Goal: Information Seeking & Learning: Learn about a topic

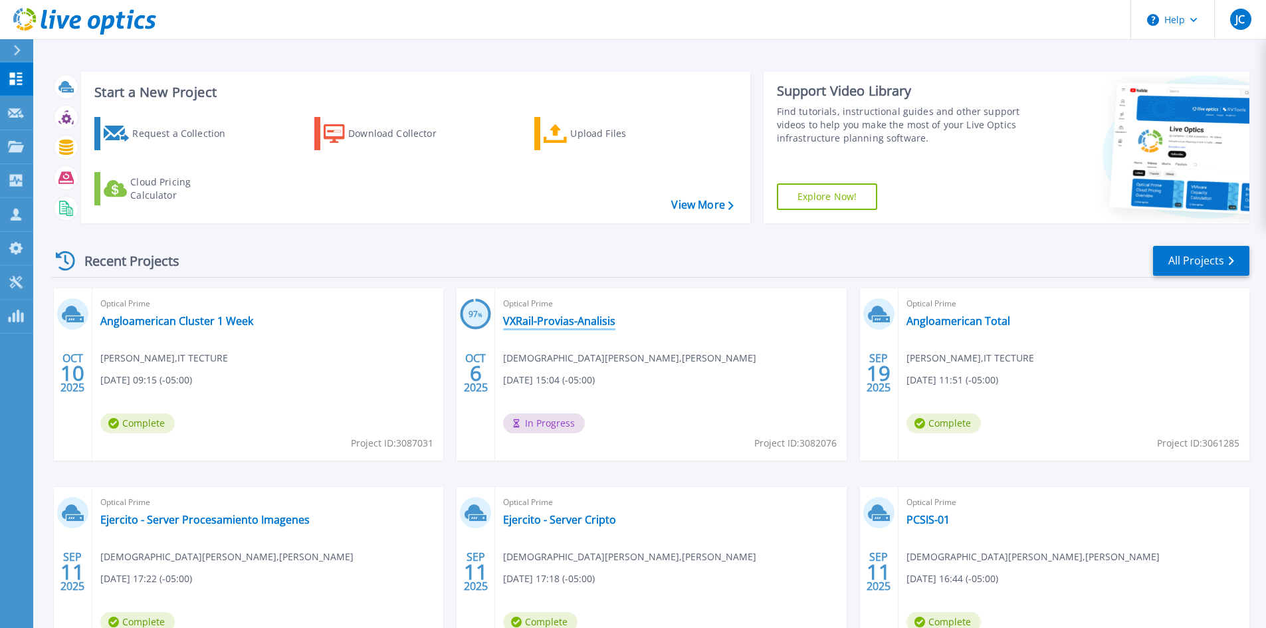
click at [511, 323] on link "VXRail-Provias-Analisis" at bounding box center [559, 320] width 112 height 13
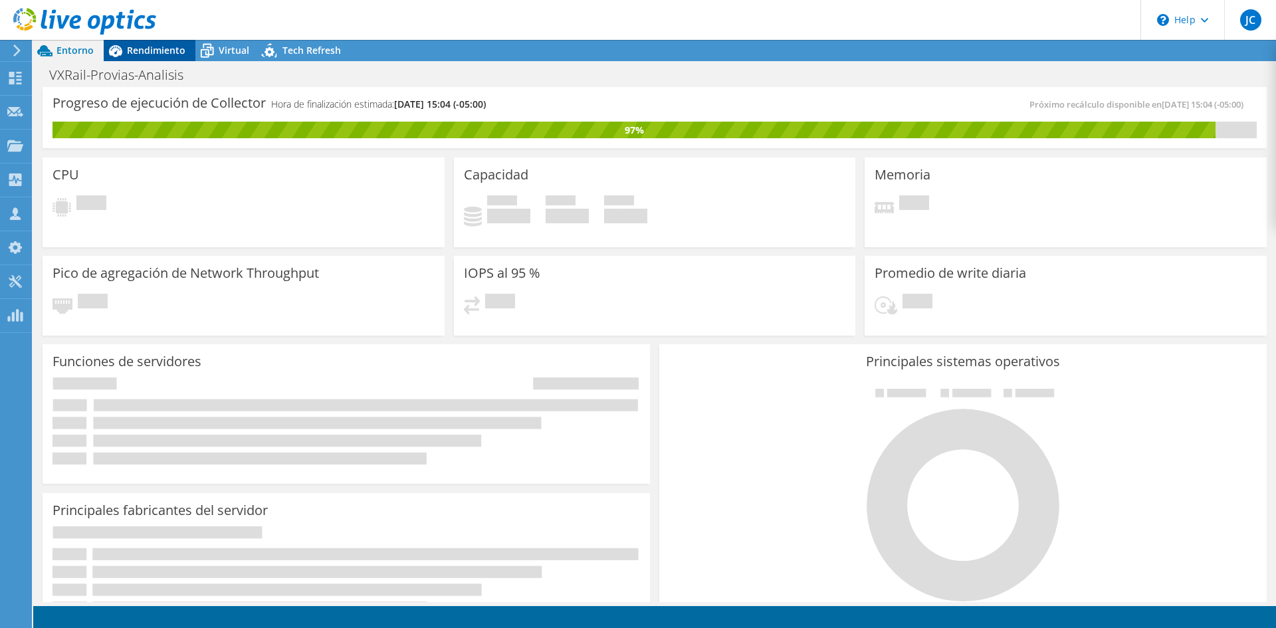
click at [146, 51] on span "Rendimiento" at bounding box center [156, 50] width 58 height 13
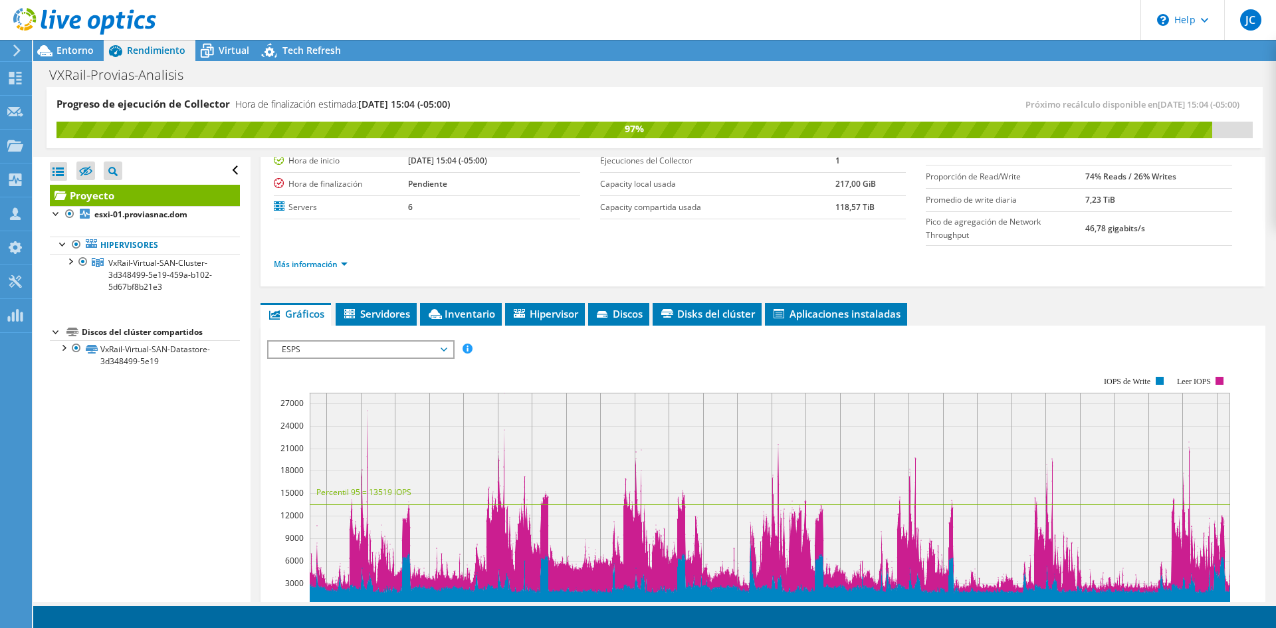
scroll to position [266, 0]
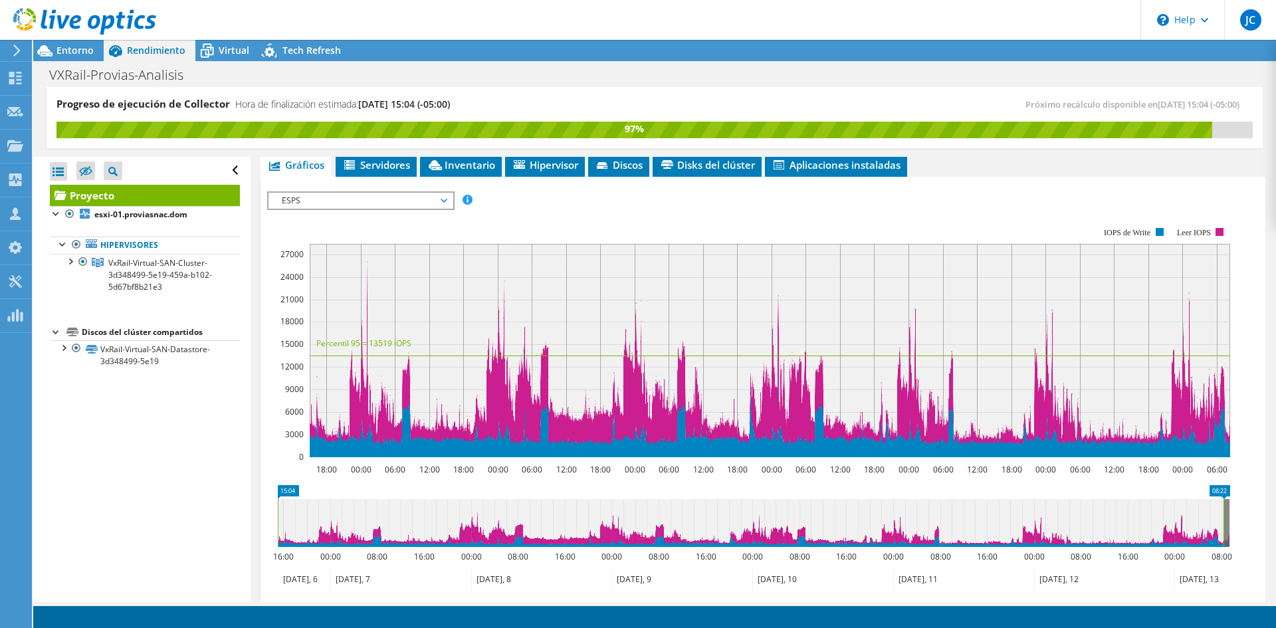
click at [497, 336] on rect at bounding box center [770, 350] width 921 height 213
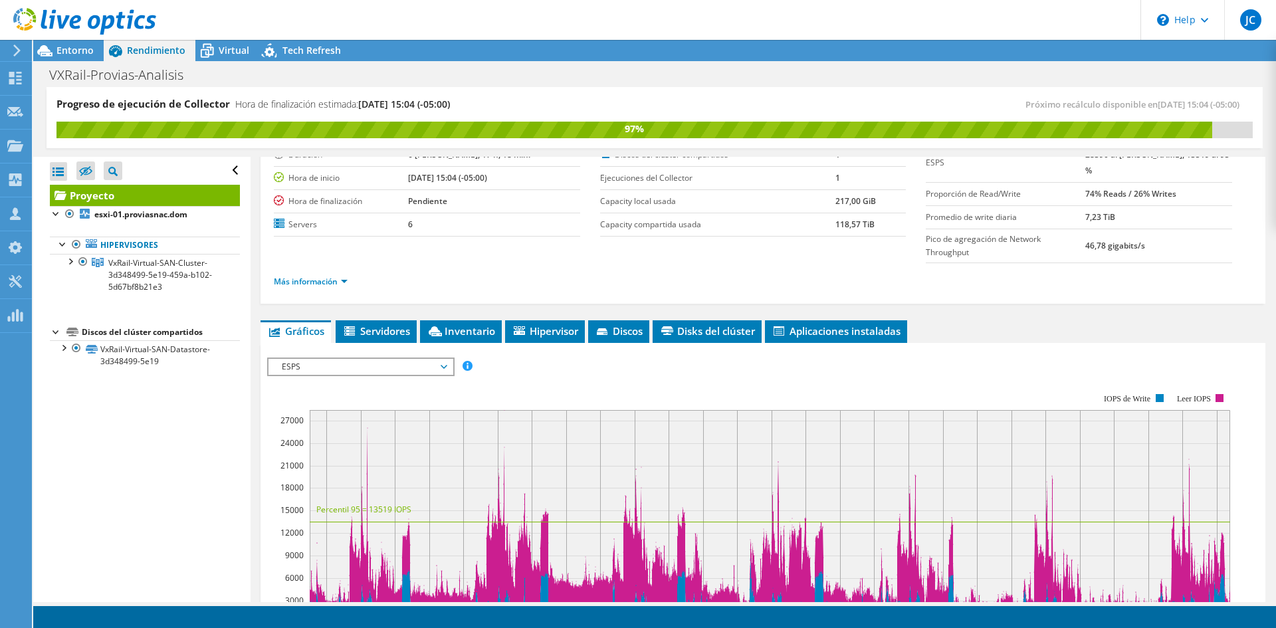
scroll to position [0, 0]
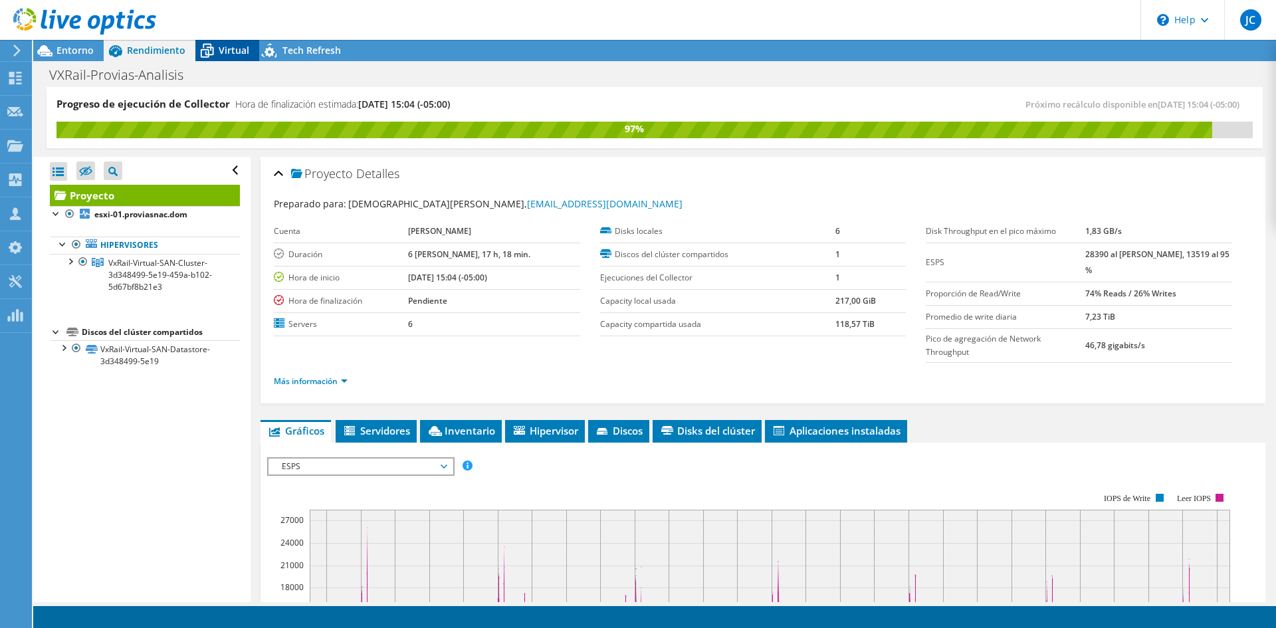
click at [256, 49] on div "Virtual" at bounding box center [227, 50] width 64 height 21
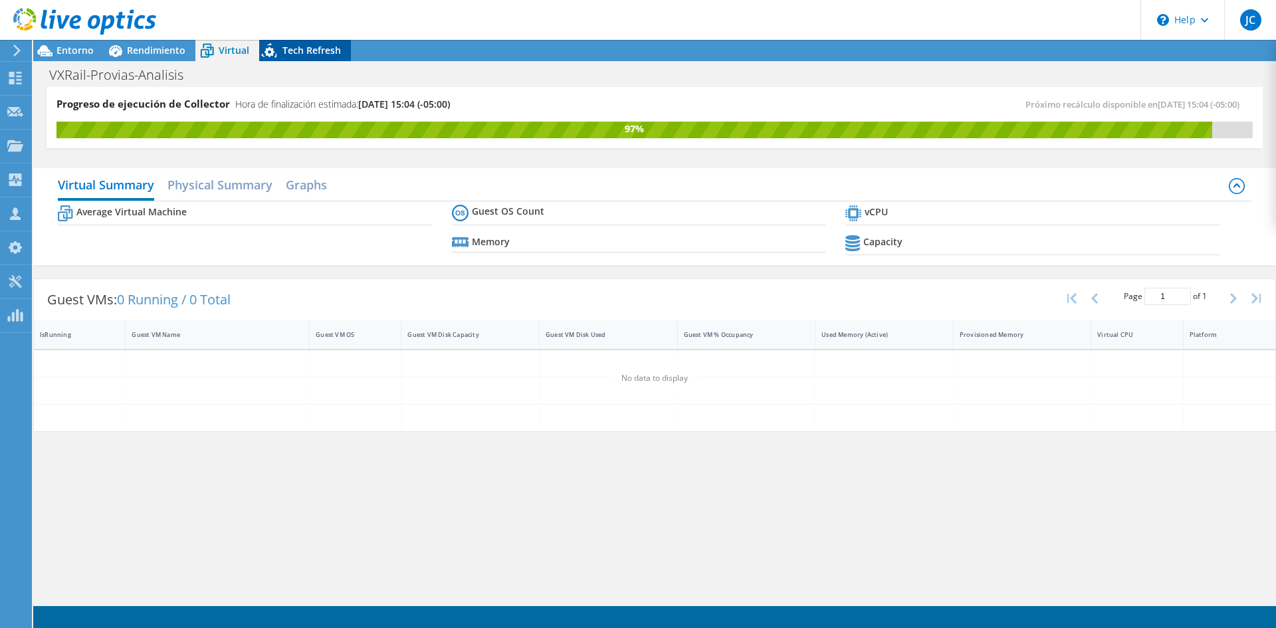
click at [276, 49] on icon at bounding box center [270, 52] width 23 height 27
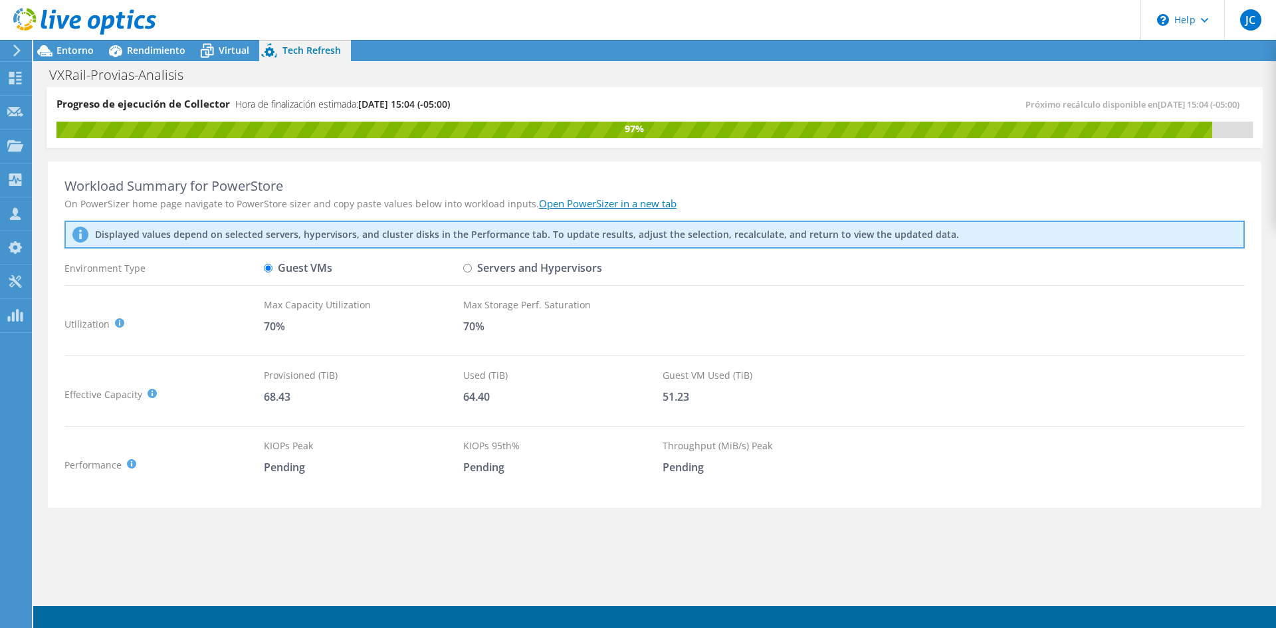
click at [467, 267] on input "Servers and Hypervisors" at bounding box center [467, 268] width 9 height 9
radio input "true"
radio input "false"
click at [11, 79] on use at bounding box center [15, 78] width 13 height 13
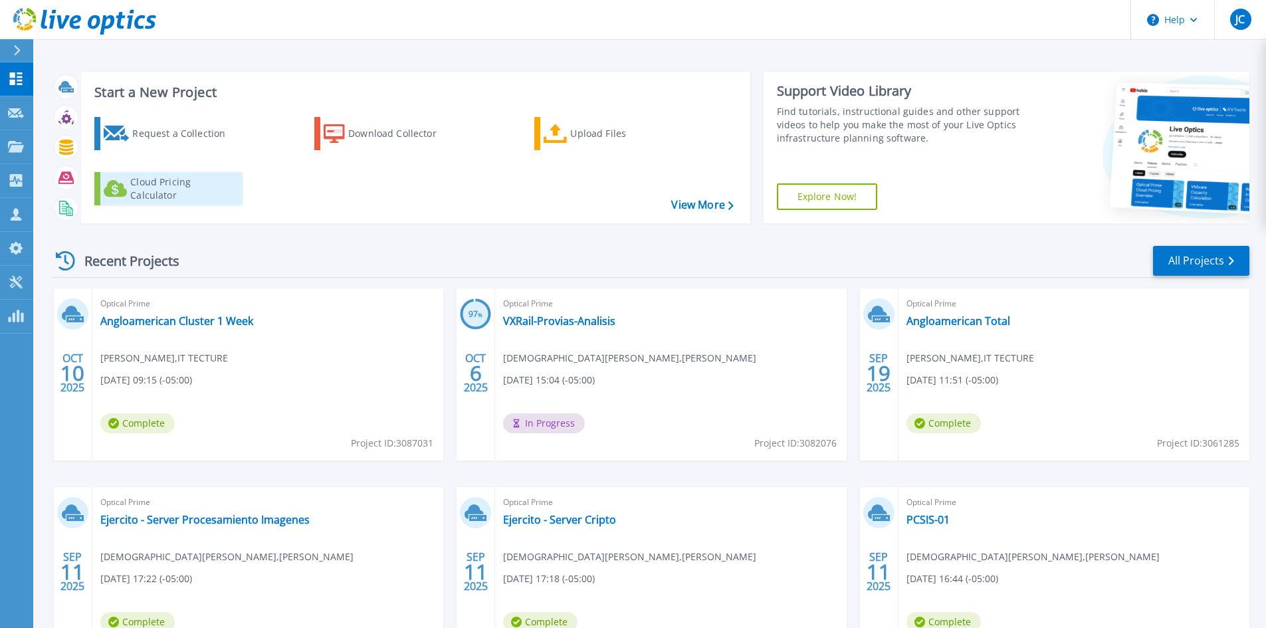
click at [174, 181] on div "Cloud Pricing Calculator" at bounding box center [183, 188] width 106 height 27
